Goal: Information Seeking & Learning: Check status

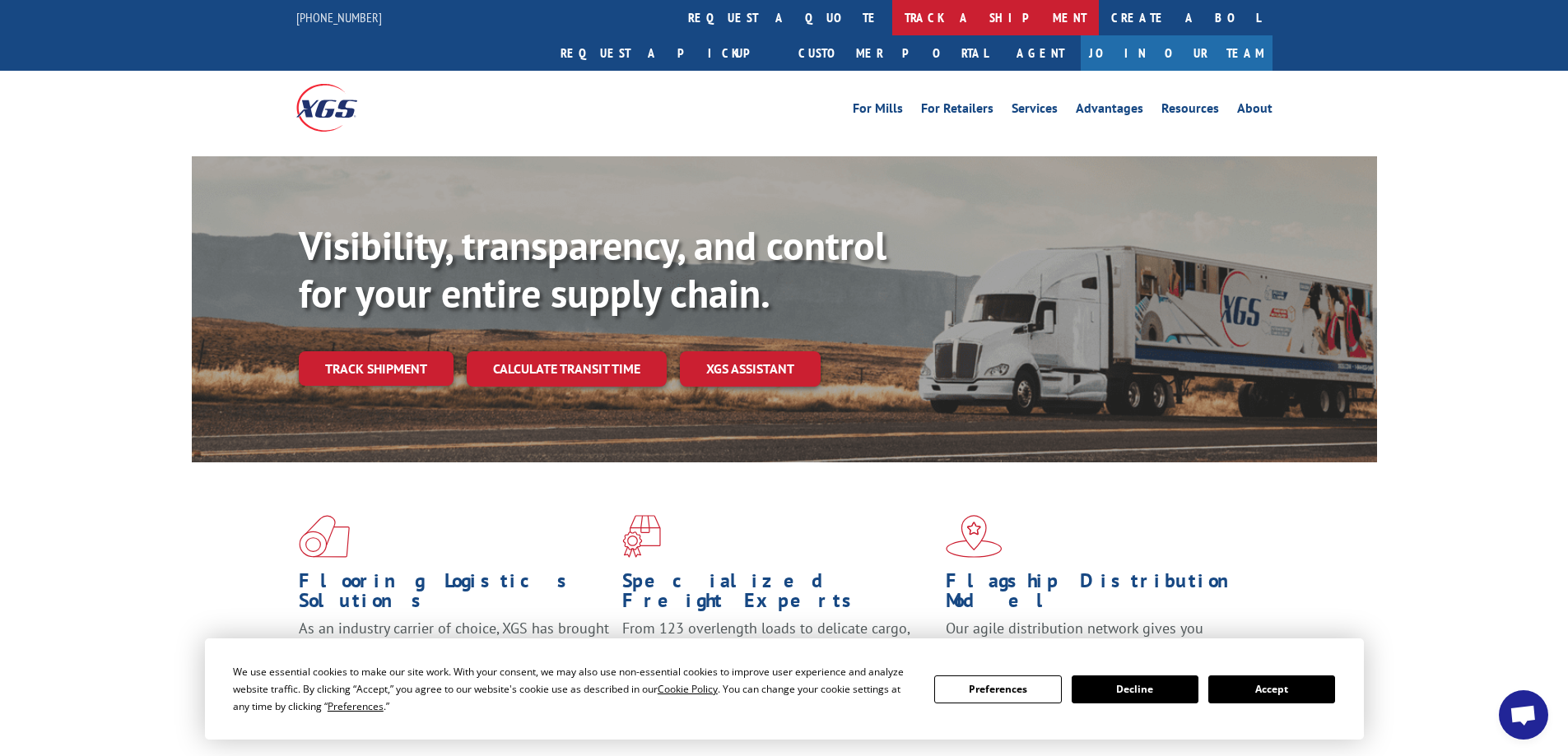
click at [892, 8] on link "track a shipment" at bounding box center [994, 17] width 206 height 36
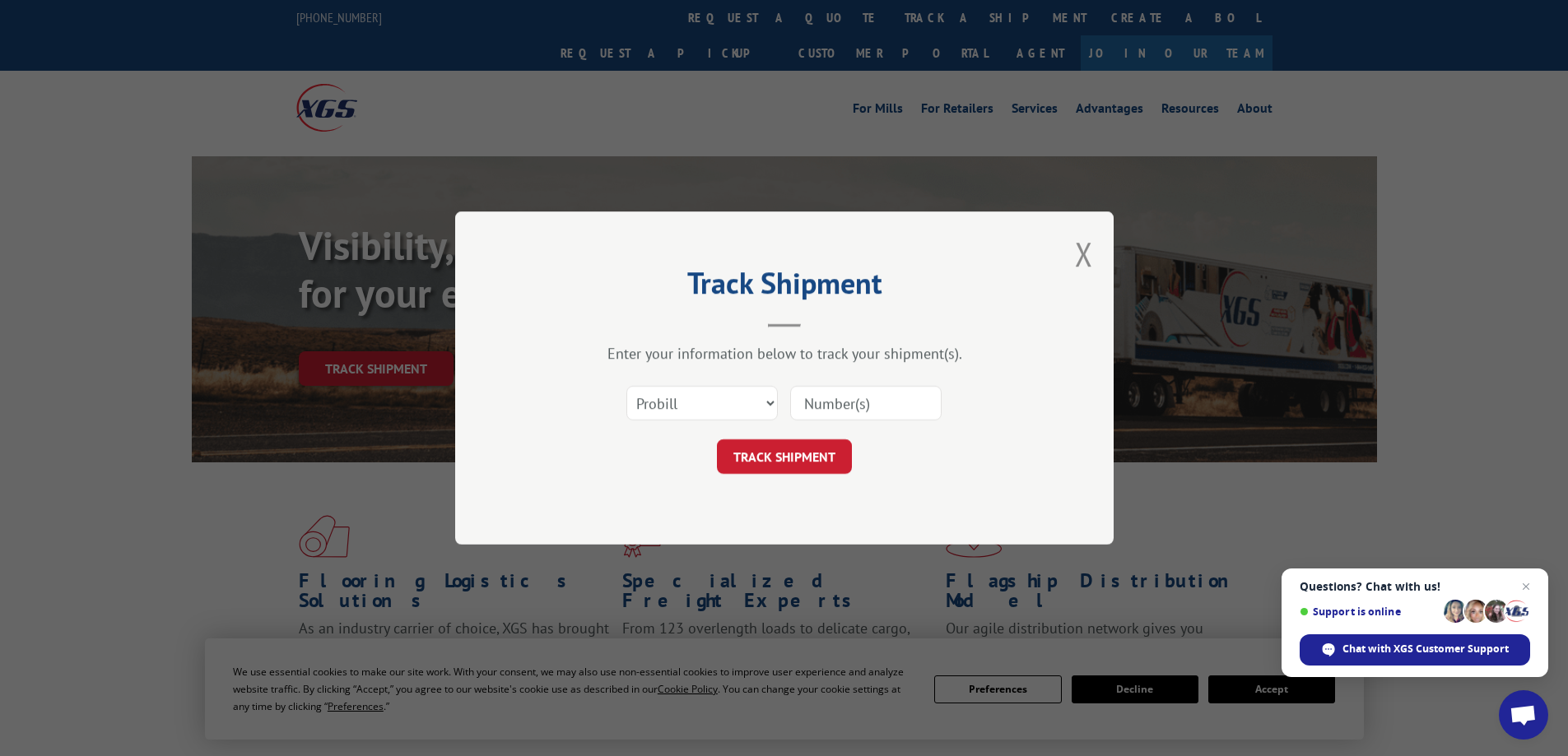
click at [820, 405] on input at bounding box center [865, 403] width 151 height 35
click at [765, 415] on select "Select category... Probill BOL PO" at bounding box center [701, 403] width 151 height 35
select select "bol"
click at [626, 386] on select "Select category... Probill BOL PO" at bounding box center [701, 403] width 151 height 35
click at [825, 407] on input at bounding box center [865, 403] width 151 height 35
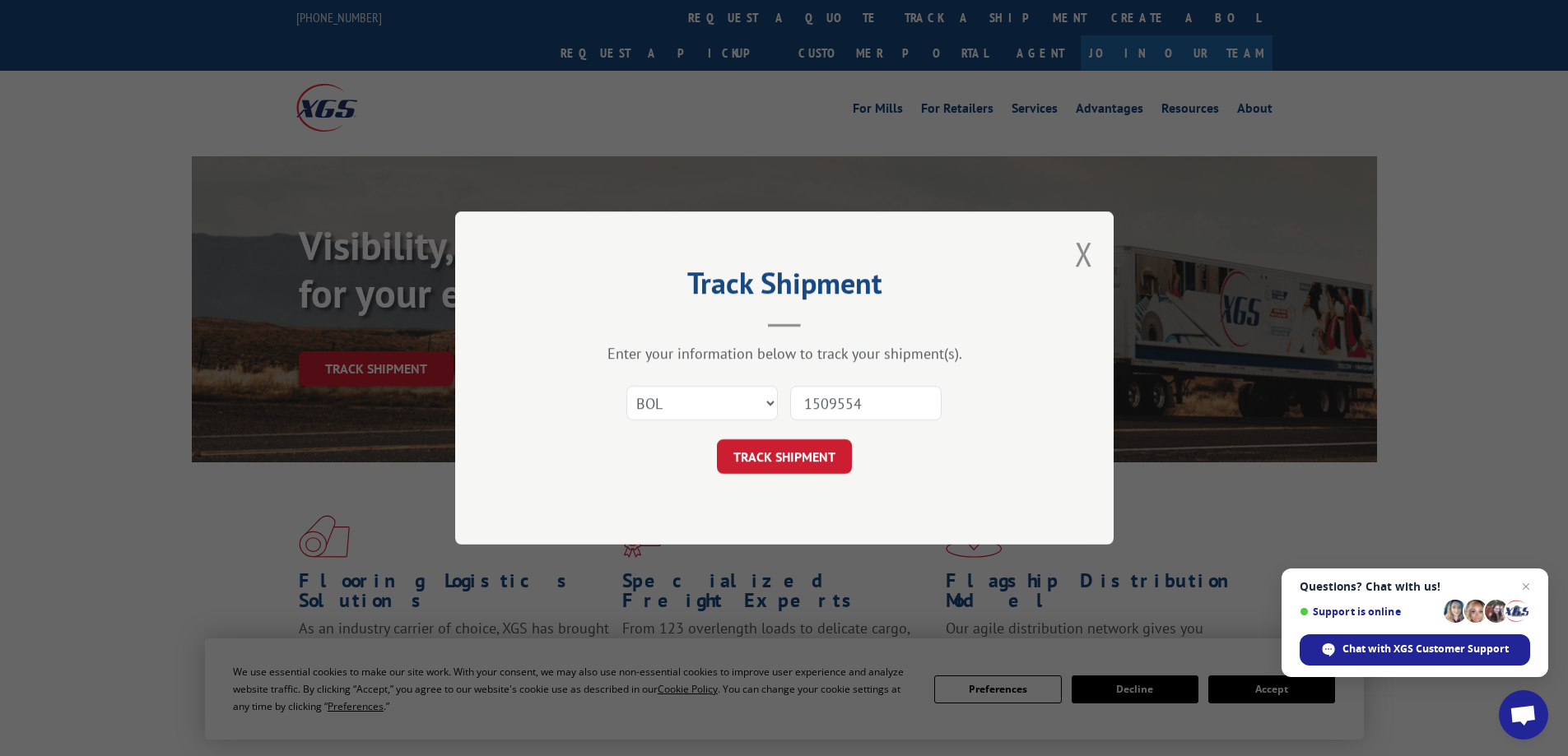
type input "15095545"
click button "TRACK SHIPMENT" at bounding box center [784, 457] width 135 height 35
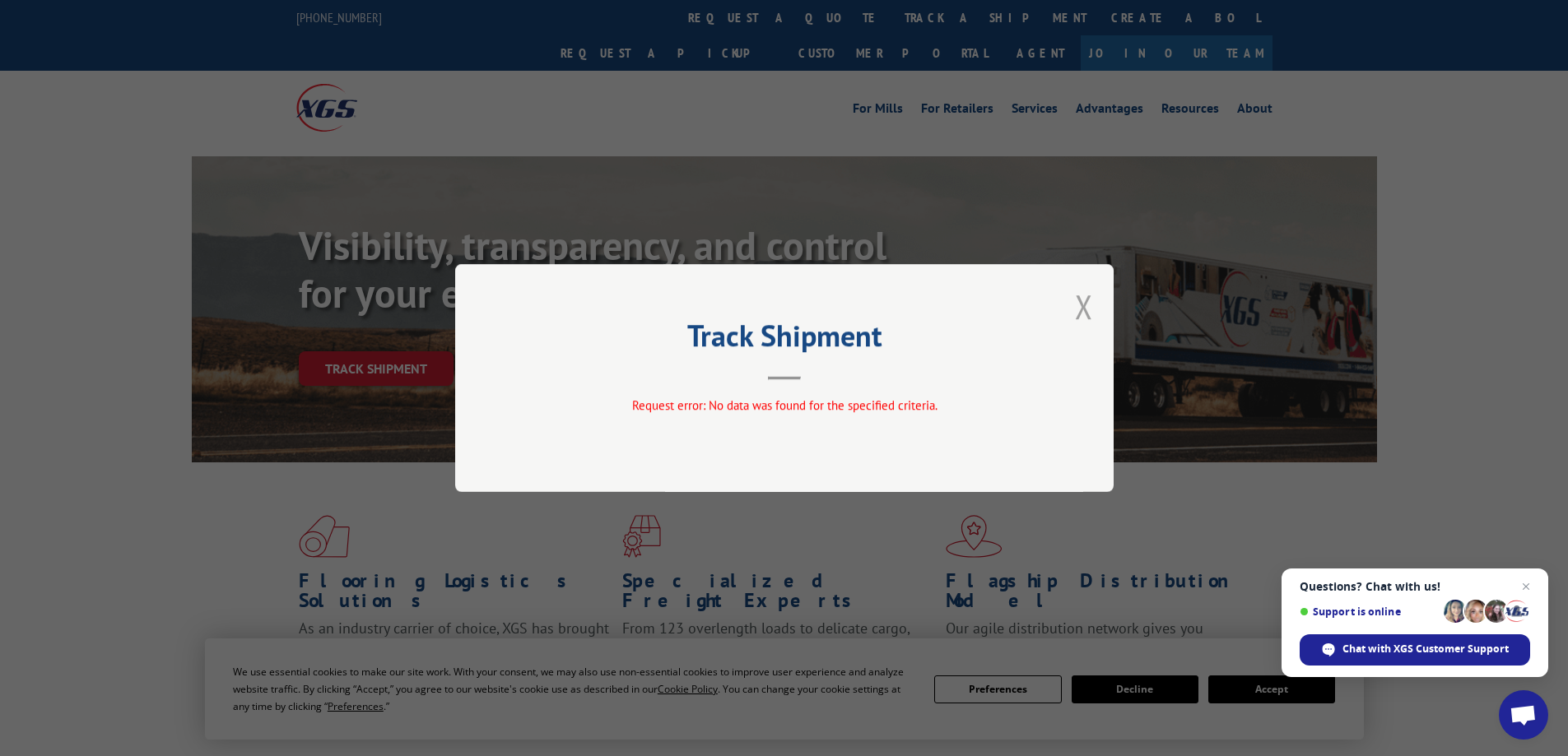
click at [1080, 312] on button "Close modal" at bounding box center [1084, 307] width 18 height 44
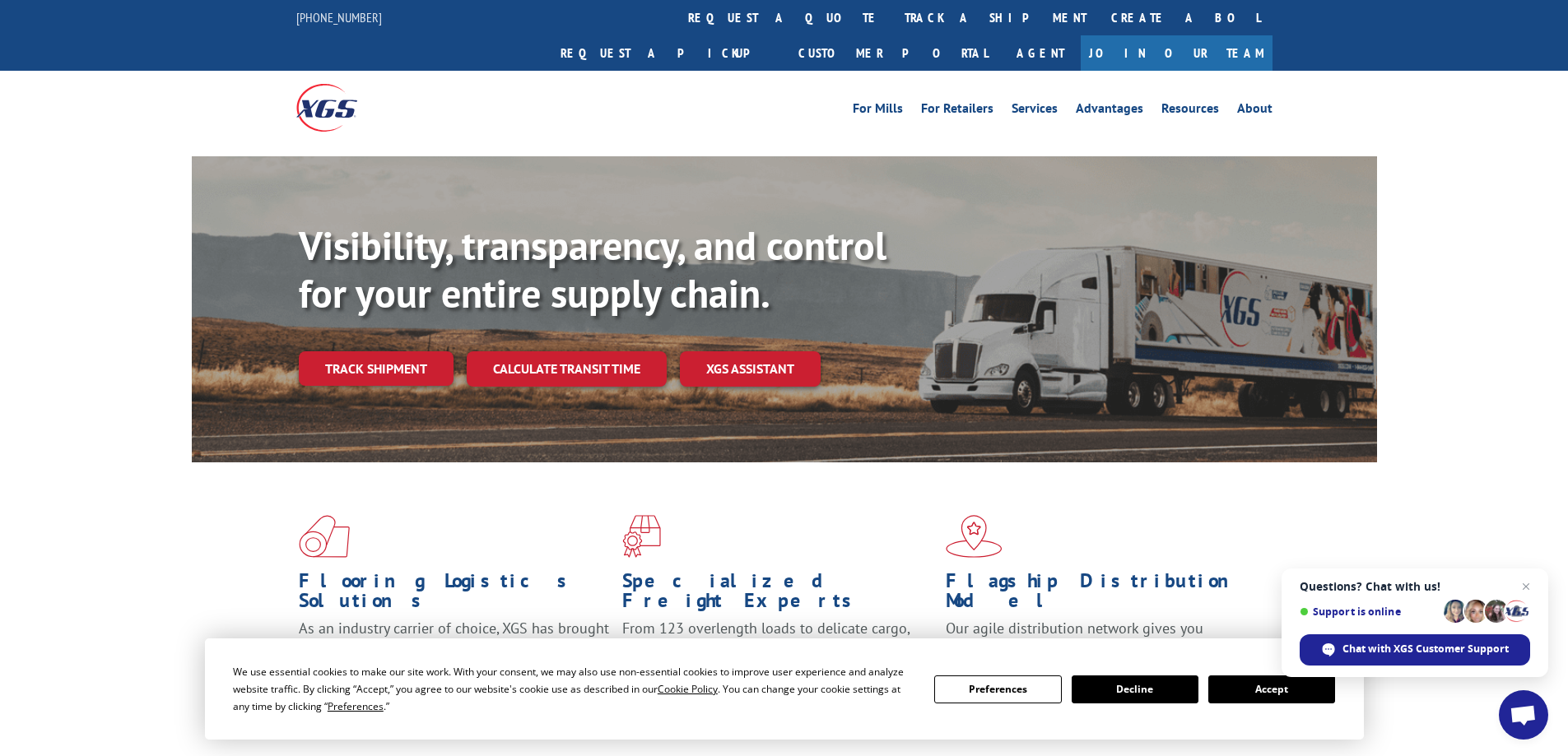
click at [892, 13] on link "track a shipment" at bounding box center [994, 17] width 206 height 36
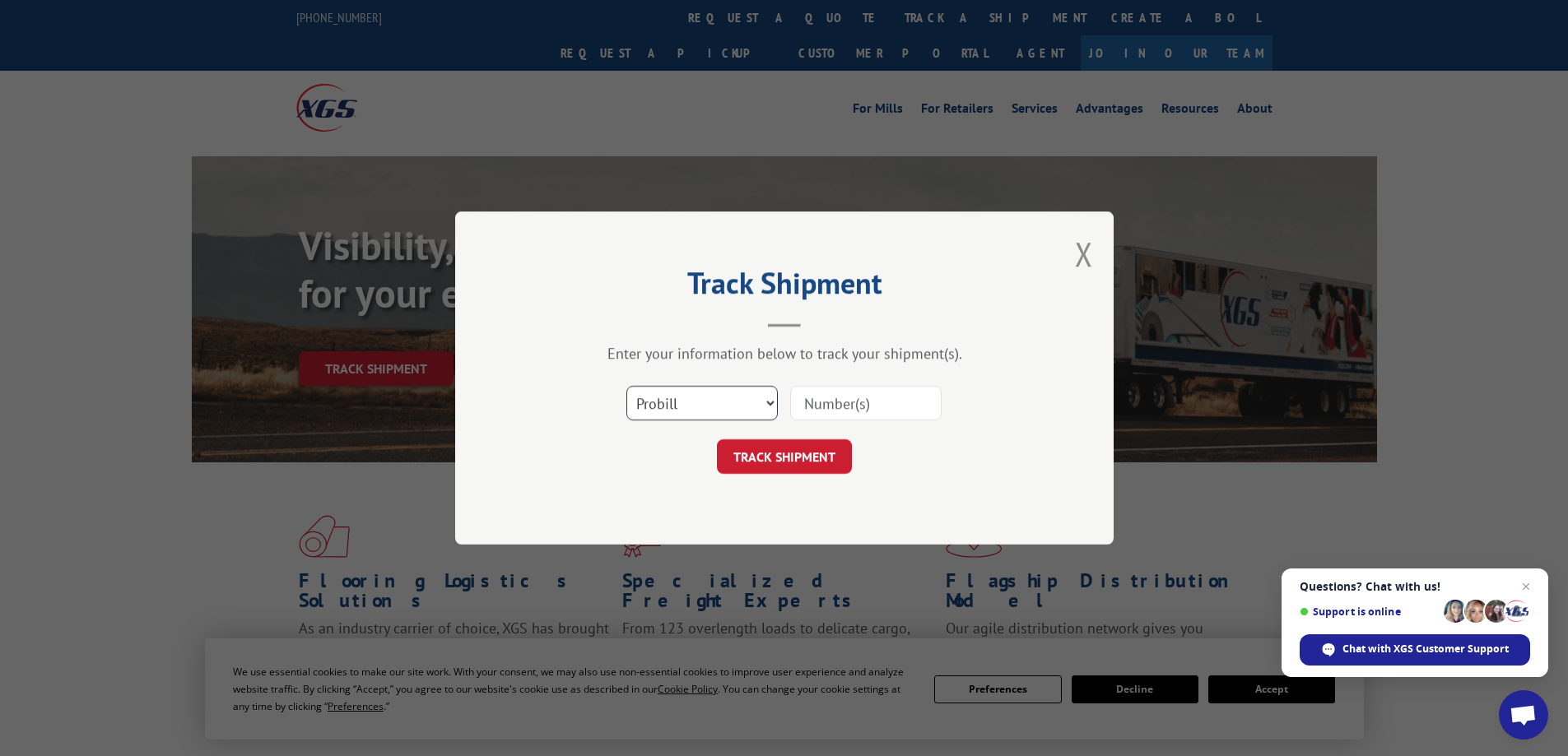
click at [698, 410] on select "Select category... Probill BOL PO" at bounding box center [701, 403] width 151 height 35
click at [626, 386] on select "Select category... Probill BOL PO" at bounding box center [701, 403] width 151 height 35
click at [733, 411] on select "Select category... Probill BOL PO" at bounding box center [701, 403] width 151 height 35
select select "probill"
click at [626, 386] on select "Select category... Probill BOL PO" at bounding box center [701, 403] width 151 height 35
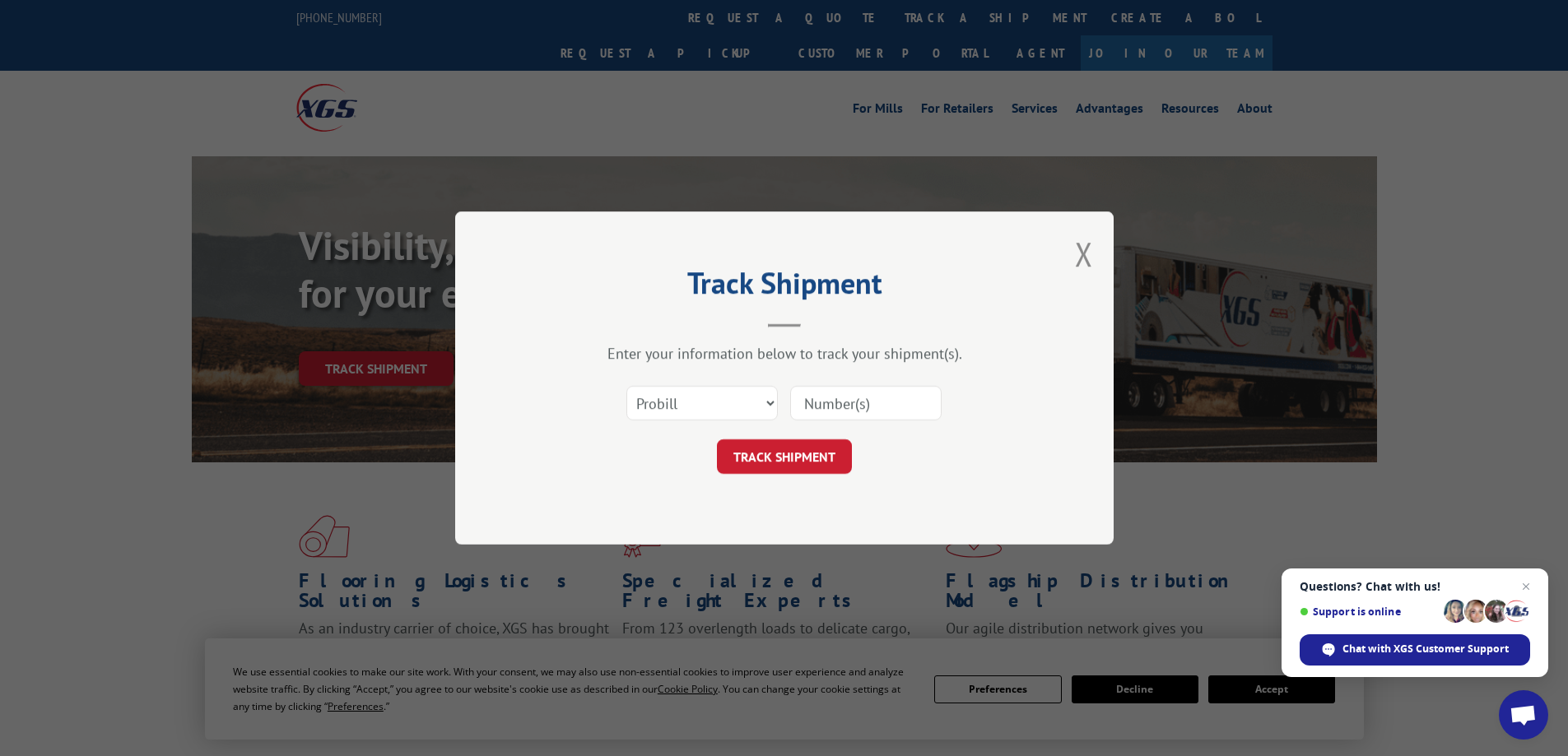
click at [847, 411] on input at bounding box center [865, 403] width 151 height 35
type input "15095545"
click at [799, 460] on button "TRACK SHIPMENT" at bounding box center [784, 457] width 135 height 35
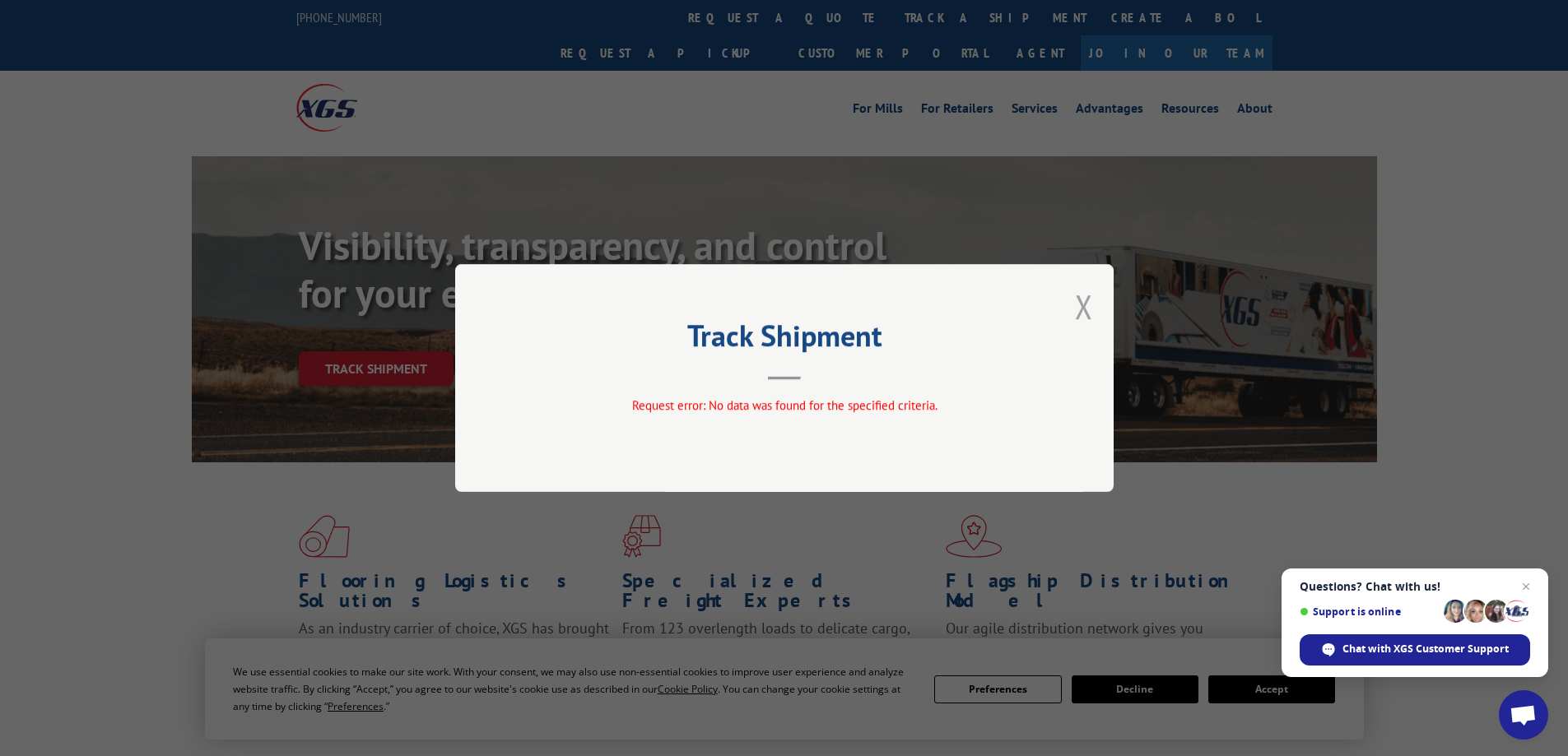
click at [1077, 302] on button "Close modal" at bounding box center [1084, 307] width 18 height 44
